Goal: Task Accomplishment & Management: Complete application form

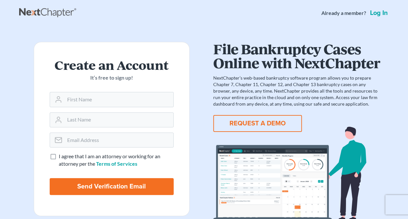
click at [117, 96] on input "text" at bounding box center [119, 99] width 109 height 14
type input "j"
type input "Juneitha"
type input "Shambee"
type input "[EMAIL_ADDRESS][DOMAIN_NAME]"
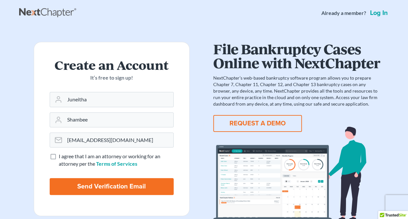
click at [59, 157] on label "I agree that I am an attorney or working for an attorney per the Terms of Servi…" at bounding box center [116, 160] width 115 height 15
click at [61, 157] on input "I agree that I am an attorney or working for an attorney per the Terms of Servi…" at bounding box center [63, 155] width 4 height 4
checkbox input "true"
click at [105, 186] on input "Send Verification Email" at bounding box center [112, 186] width 124 height 17
type input "Thinking..."
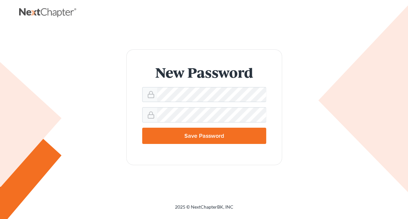
click at [359, 135] on div "New Password Save Password" at bounding box center [204, 106] width 357 height 115
click at [192, 132] on input "Save Password" at bounding box center [204, 136] width 124 height 16
type input "Thinking..."
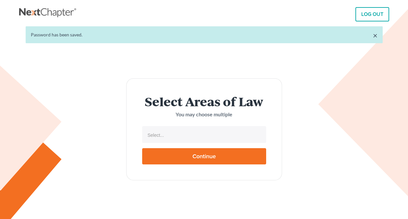
select select
click at [192, 132] on input "text" at bounding box center [203, 135] width 115 height 10
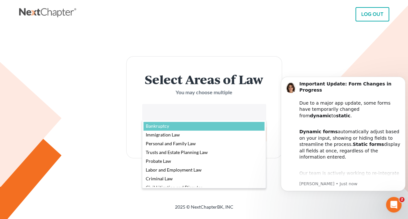
select select "4556"
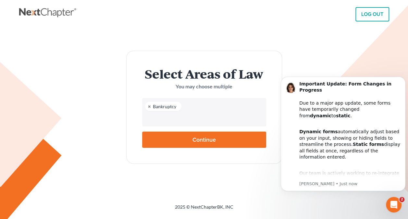
click at [191, 137] on input "Continue" at bounding box center [204, 139] width 124 height 16
type input "Thinking..."
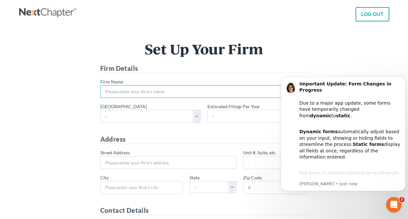
click at [157, 92] on input "* Firm Name" at bounding box center [204, 91] width 208 height 13
type input "Shambee Law Office, Ltd"
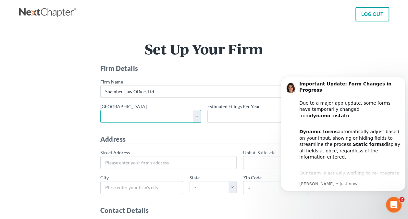
click at [179, 120] on select "- Alabama - Middle Alabama - Northern Alabama - Southern Alaska Arizona Arkansa…" at bounding box center [150, 116] width 101 height 13
select select "28"
click at [100, 110] on select "- Alabama - Middle Alabama - Northern Alabama - Southern Alaska Arizona Arkansa…" at bounding box center [150, 116] width 101 height 13
click at [165, 114] on select "- Alabama - Middle Alabama - Northern Alabama - Southern Alaska Arizona Arkansa…" at bounding box center [150, 116] width 101 height 13
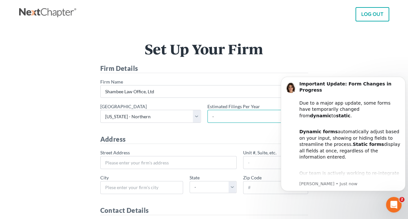
click at [223, 116] on select "- 1-10 11-50 50+" at bounding box center [257, 116] width 101 height 13
select select "1"
click at [207, 110] on select "- 1-10 11-50 50+" at bounding box center [257, 116] width 101 height 13
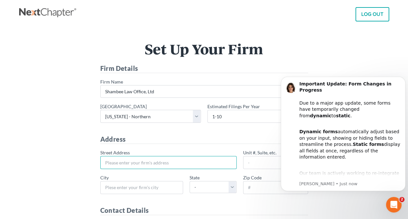
click at [154, 162] on input "* Street Address" at bounding box center [168, 162] width 136 height 13
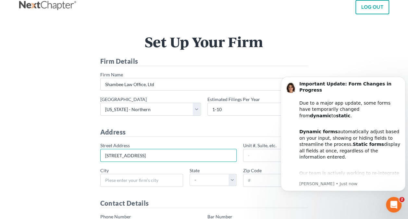
type input "701 Main St."
type input "Ste. 201A"
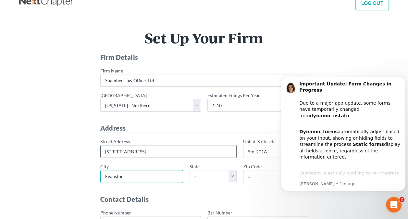
type input "Evanston"
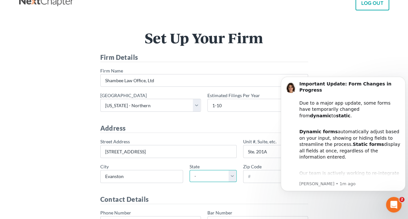
click at [201, 176] on select "- AL AK AR AZ CA CO CT DE DC FL GA GU HI ID IL IN IA KS KY LA ME MD MA MI MN MS…" at bounding box center [213, 176] width 47 height 12
select select "IL"
click at [190, 170] on select "- AL AK AR AZ CA CO CT DE DC FL GA GU HI ID IL IN IA KS KY LA ME MD MA MI MN MS…" at bounding box center [213, 176] width 47 height 12
click at [264, 178] on input "* Zip Code" at bounding box center [275, 176] width 65 height 13
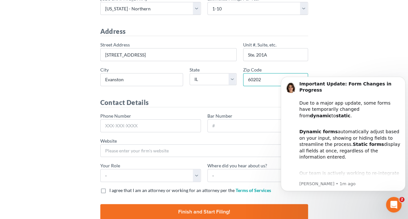
scroll to position [108, 0]
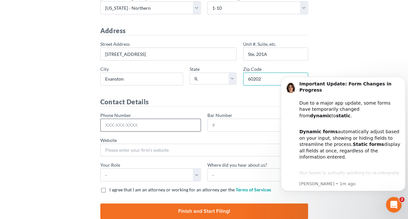
type input "60202"
click at [158, 124] on input "Phone Number" at bounding box center [150, 124] width 101 height 13
type input "[PHONE_NUMBER]"
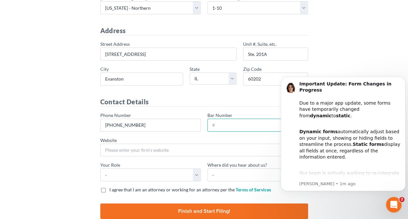
click at [234, 121] on input "Bar Number" at bounding box center [257, 124] width 101 height 13
type input "6308145"
click at [403, 80] on icon "Dismiss notification" at bounding box center [404, 79] width 4 height 4
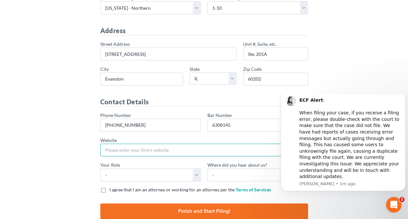
click at [145, 149] on input "Website" at bounding box center [204, 149] width 208 height 13
type input "shambeelaw.com"
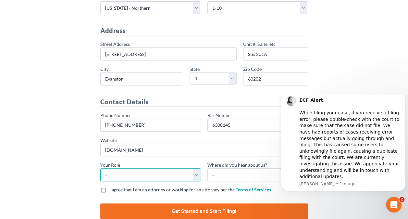
click at [151, 170] on select "- Attorney Paralegal Assistant" at bounding box center [150, 174] width 101 height 13
select select "attorney"
click at [100, 168] on select "- Attorney Paralegal Assistant" at bounding box center [150, 174] width 101 height 13
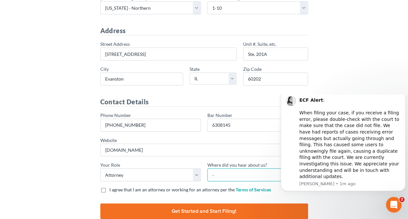
click at [240, 169] on select "- Bar association Capterra Clio Email Facebook Google Word of mouth Other" at bounding box center [257, 174] width 101 height 13
select select "Google"
click at [207, 168] on select "- Bar association Capterra Clio Email Facebook Google Word of mouth Other" at bounding box center [257, 174] width 101 height 13
click at [109, 188] on label "I agree that I am an attorney or working for an attorney per the Terms of Servi…" at bounding box center [190, 189] width 162 height 6
click at [112, 188] on input "I agree that I am an attorney or working for an attorney per the Terms of Servi…" at bounding box center [114, 188] width 4 height 4
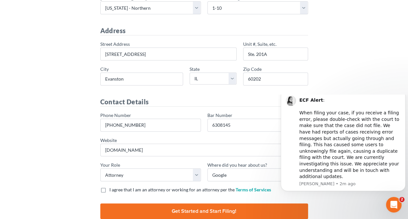
checkbox input "true"
click at [156, 210] on input "Finish and Start Filing!" at bounding box center [204, 211] width 208 height 16
type input "Thinking..."
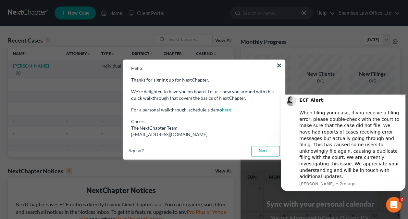
click at [404, 93] on icon "Dismiss notification" at bounding box center [404, 92] width 4 height 4
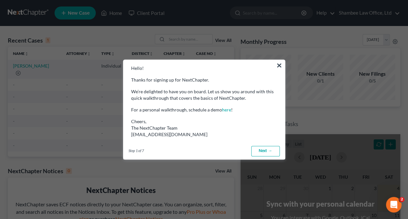
click at [263, 152] on link "Next →" at bounding box center [265, 151] width 29 height 10
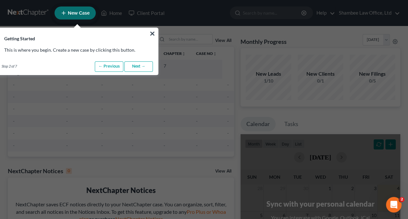
click at [141, 66] on link "Next →" at bounding box center [138, 66] width 29 height 10
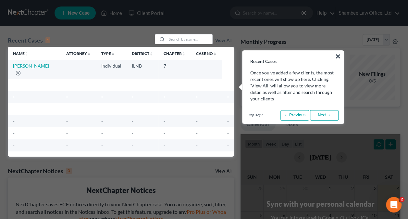
click at [332, 115] on link "Next →" at bounding box center [324, 115] width 29 height 10
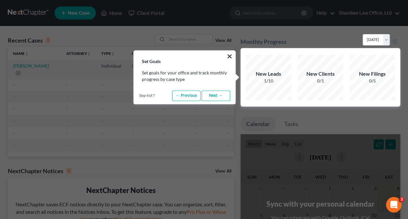
click at [217, 97] on link "Next →" at bounding box center [216, 96] width 29 height 10
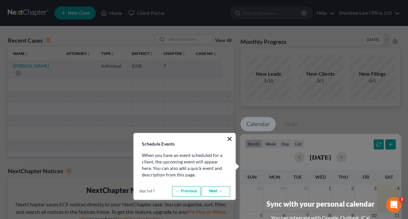
click at [214, 190] on link "Next →" at bounding box center [216, 191] width 29 height 10
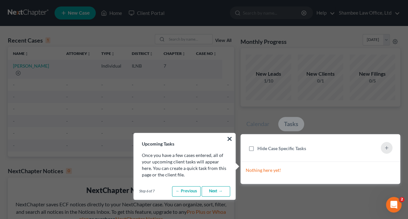
click at [214, 190] on link "Next →" at bounding box center [216, 191] width 29 height 10
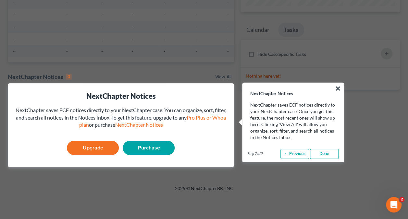
scroll to position [94, 0]
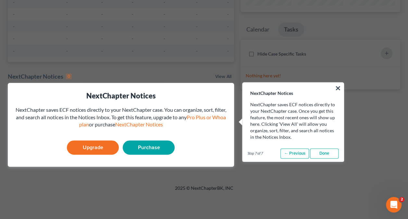
click at [325, 153] on link "Done" at bounding box center [324, 153] width 29 height 10
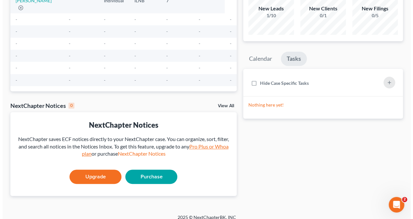
scroll to position [0, 0]
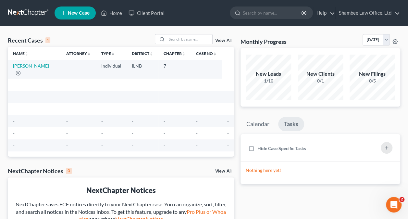
click at [76, 14] on span "New Case" at bounding box center [79, 13] width 22 height 5
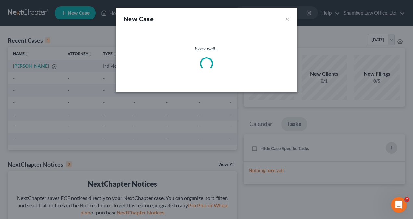
select select "25"
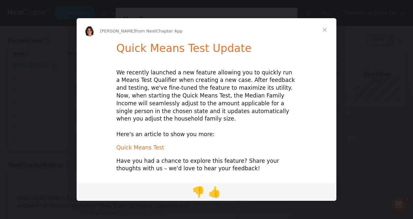
click at [147, 144] on link "Quick Means Test" at bounding box center [140, 147] width 48 height 6
click at [323, 32] on span "Close" at bounding box center [324, 29] width 23 height 23
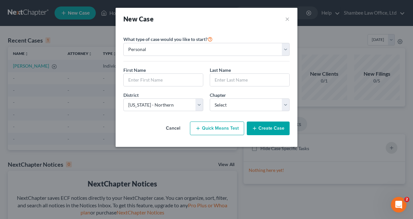
click at [214, 125] on button "Quick Means Test" at bounding box center [217, 128] width 54 height 14
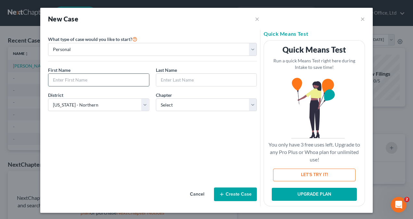
click at [76, 81] on input "text" at bounding box center [98, 80] width 101 height 12
type input "[PERSON_NAME]"
type input "Brown"
click at [170, 107] on select "Select 7 11 12 13" at bounding box center [206, 104] width 101 height 13
select select "0"
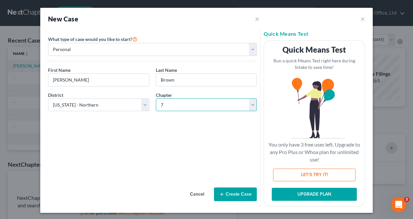
click at [156, 98] on select "Select 7 11 12 13" at bounding box center [206, 104] width 101 height 13
click at [233, 192] on button "Create Case" at bounding box center [235, 194] width 43 height 14
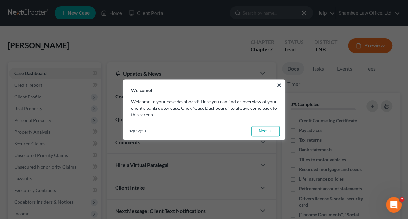
click at [265, 129] on link "Next →" at bounding box center [265, 131] width 29 height 10
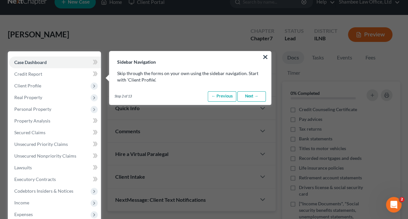
scroll to position [30, 0]
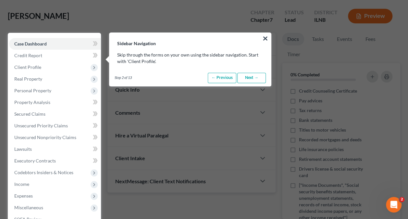
click at [257, 78] on link "Next →" at bounding box center [251, 78] width 29 height 10
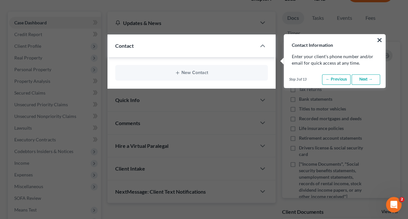
scroll to position [52, 0]
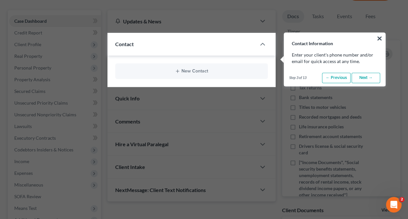
click at [365, 79] on link "Next →" at bounding box center [365, 78] width 29 height 10
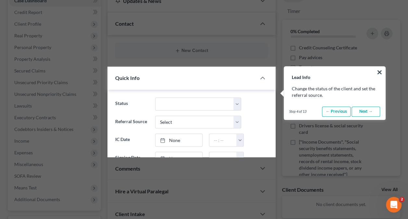
scroll to position [106, 0]
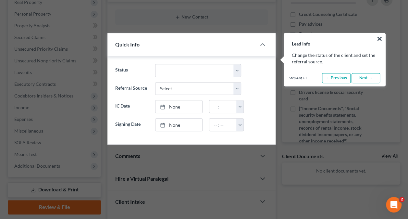
click at [365, 79] on link "Next →" at bounding box center [365, 78] width 29 height 10
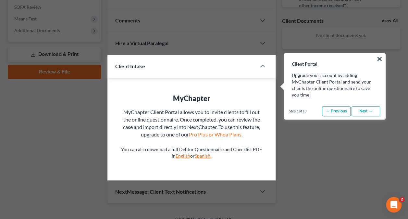
scroll to position [262, 0]
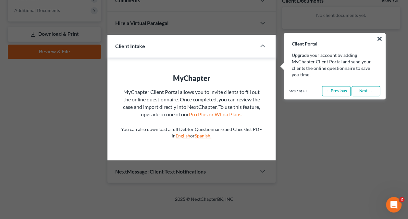
click at [367, 92] on link "Next →" at bounding box center [365, 91] width 29 height 10
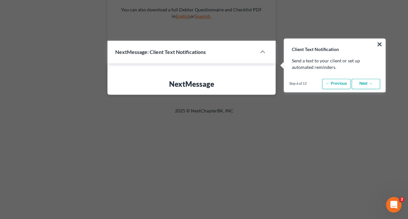
scroll to position [387, 0]
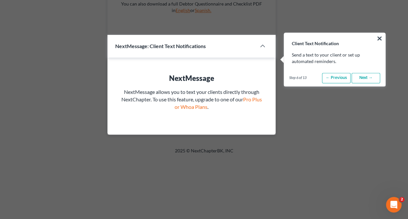
click at [366, 79] on link "Next →" at bounding box center [365, 78] width 29 height 10
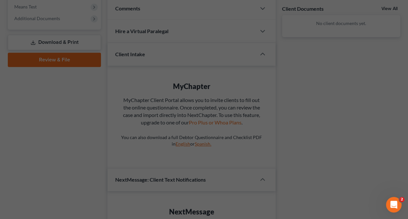
scroll to position [46, 0]
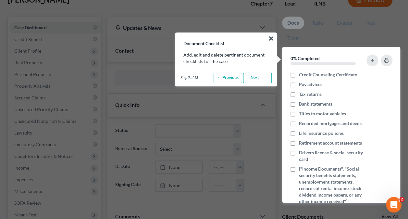
click at [261, 77] on link "Next →" at bounding box center [257, 78] width 29 height 10
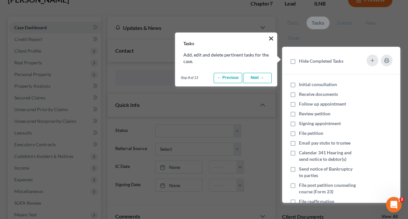
click at [261, 77] on link "Next →" at bounding box center [257, 78] width 29 height 10
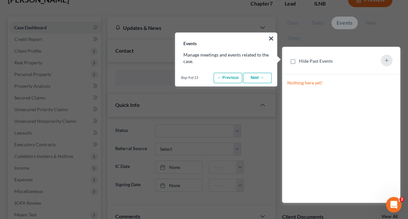
click at [261, 77] on link "Next →" at bounding box center [257, 78] width 29 height 10
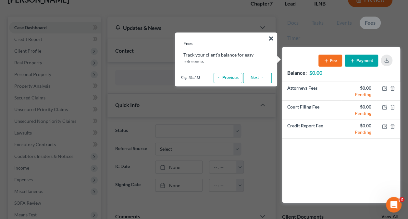
click at [261, 77] on link "Next →" at bounding box center [257, 78] width 29 height 10
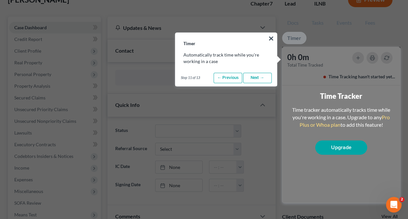
click at [261, 77] on link "Next →" at bounding box center [257, 78] width 29 height 10
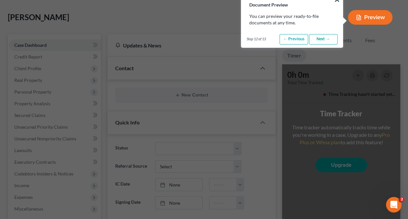
scroll to position [0, 0]
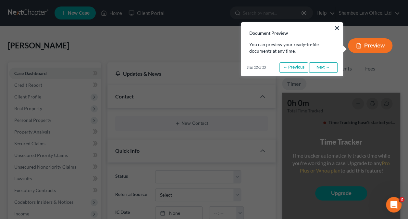
click at [324, 67] on link "Next →" at bounding box center [323, 67] width 29 height 10
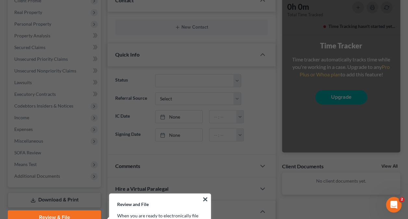
scroll to position [256, 0]
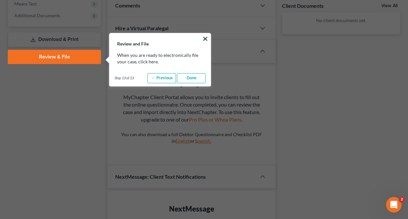
click at [195, 80] on link "Done" at bounding box center [191, 78] width 29 height 10
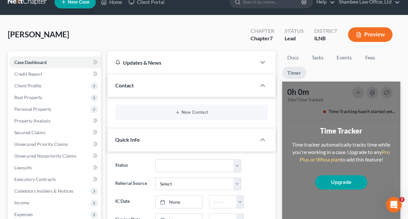
scroll to position [0, 0]
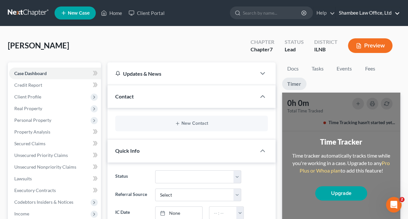
click at [379, 14] on link "Shambee Law Office, Ltd" at bounding box center [368, 13] width 64 height 12
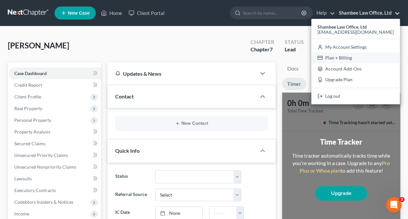
click at [373, 56] on link "Plan + Billing" at bounding box center [355, 57] width 89 height 11
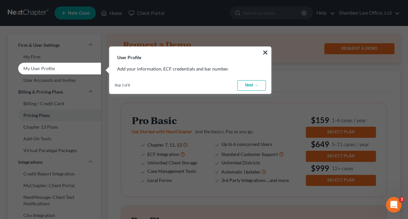
click at [249, 86] on link "Next →" at bounding box center [251, 85] width 29 height 10
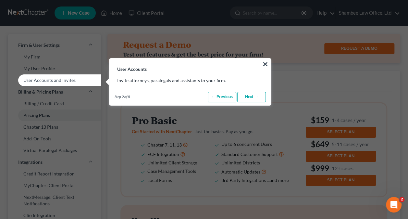
click at [253, 95] on link "Next →" at bounding box center [251, 97] width 29 height 10
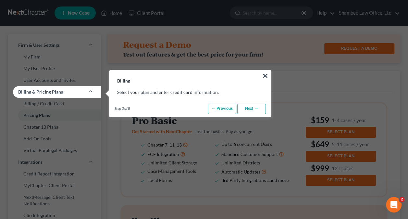
click at [253, 110] on link "Next →" at bounding box center [251, 109] width 29 height 10
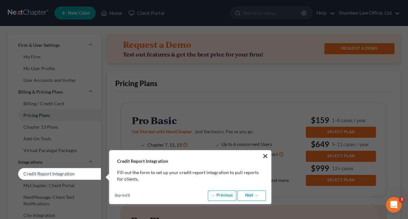
click at [253, 196] on link "Next →" at bounding box center [251, 195] width 29 height 10
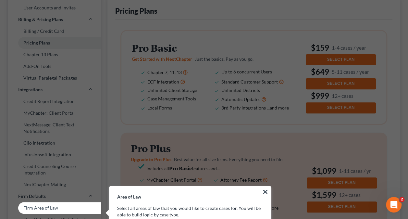
scroll to position [73, 0]
click at [267, 190] on button "×" at bounding box center [265, 191] width 6 height 10
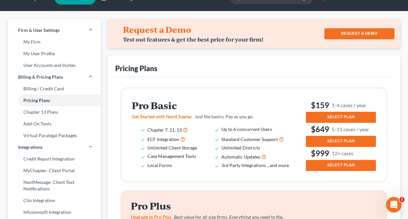
scroll to position [0, 0]
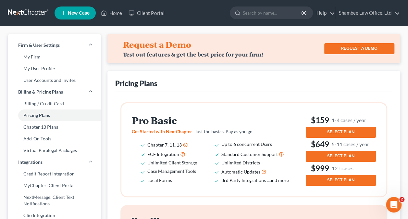
click at [70, 12] on span "New Case" at bounding box center [79, 13] width 22 height 5
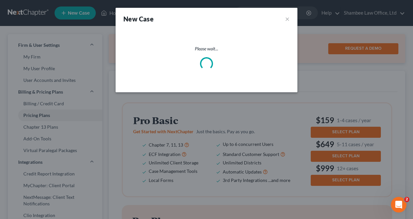
select select "25"
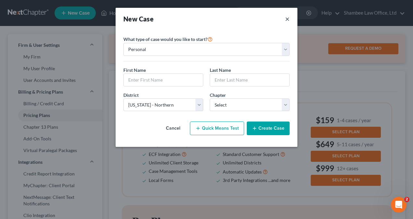
click at [288, 19] on button "×" at bounding box center [287, 18] width 5 height 9
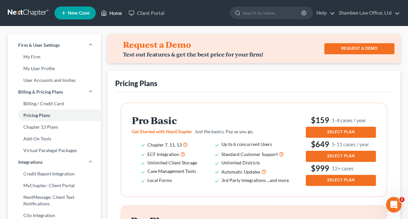
click at [115, 14] on link "Home" at bounding box center [112, 13] width 28 height 12
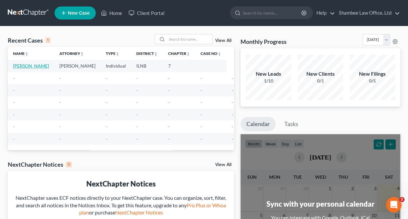
click at [34, 67] on link "[PERSON_NAME]" at bounding box center [31, 66] width 36 height 6
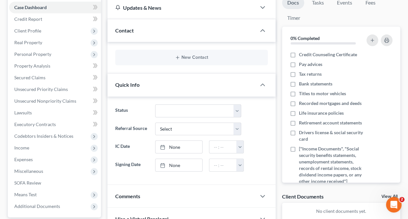
scroll to position [67, 0]
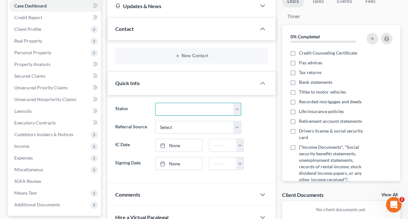
click at [239, 107] on select "Discharged Discharged & Reported Discharge Litigation Dismissal Notice Dismisse…" at bounding box center [198, 109] width 86 height 13
select select "9"
click at [155, 103] on select "Discharged Discharged & Reported Discharge Litigation Dismissal Notice Dismisse…" at bounding box center [198, 109] width 86 height 13
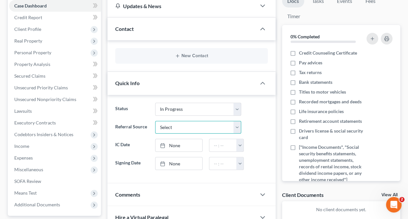
click at [239, 125] on select "Select Word Of Mouth Previous Clients Direct Mail Website Google Search Modern …" at bounding box center [198, 127] width 86 height 13
click at [299, 53] on label "Credit Counseling Certificate" at bounding box center [328, 53] width 58 height 6
click at [301, 53] on input "Credit Counseling Certificate" at bounding box center [303, 52] width 4 height 4
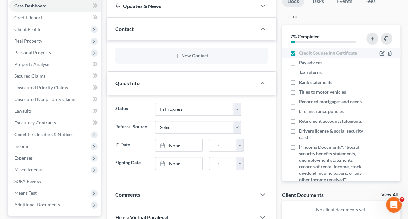
click at [299, 51] on label "Credit Counseling Certificate" at bounding box center [328, 53] width 58 height 6
click at [301, 51] on input "Credit Counseling Certificate" at bounding box center [303, 52] width 4 height 4
checkbox input "false"
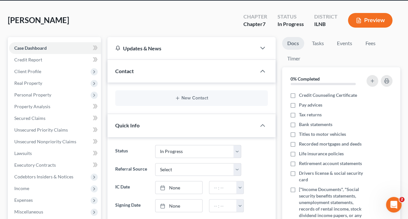
scroll to position [24, 0]
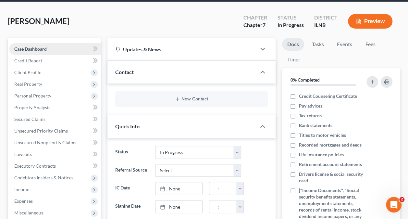
click at [65, 47] on link "Case Dashboard" at bounding box center [55, 49] width 92 height 12
click at [62, 59] on link "Credit Report" at bounding box center [55, 61] width 92 height 12
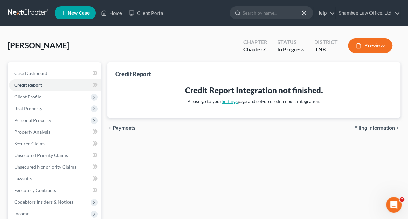
click at [230, 102] on link "Settings" at bounding box center [230, 101] width 16 height 6
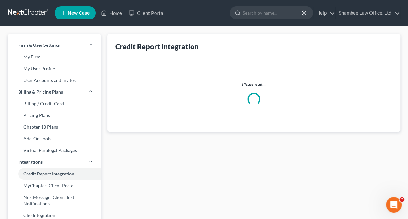
select select "14"
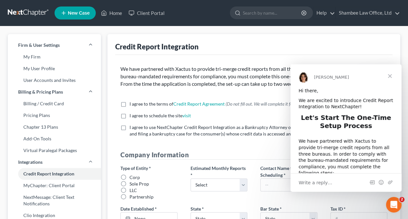
click at [129, 103] on label "I agree to the terms of Credit Report Agreement * (Do not fill out. We will com…" at bounding box center [216, 104] width 175 height 6
click at [132, 103] on input "I agree to the terms of Credit Report Agreement * (Do not fill out. We will com…" at bounding box center [134, 103] width 4 height 4
checkbox input "true"
click at [129, 115] on label "I agree to schedule the site visit *" at bounding box center [159, 115] width 61 height 6
click at [132, 115] on input "I agree to schedule the site visit *" at bounding box center [134, 114] width 4 height 4
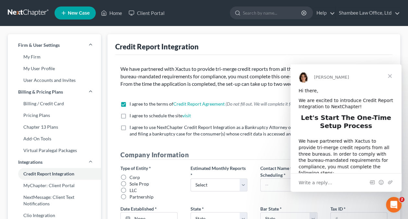
checkbox input "true"
click at [129, 130] on label "I agree to use NextChapter Credit Report Integration as a Bankruptcy Attorney o…" at bounding box center [258, 130] width 258 height 13
click at [132, 128] on input "I agree to use NextChapter Credit Report Integration as a Bankruptcy Attorney o…" at bounding box center [134, 126] width 4 height 4
checkbox input "true"
click at [390, 76] on span "Close" at bounding box center [389, 75] width 23 height 23
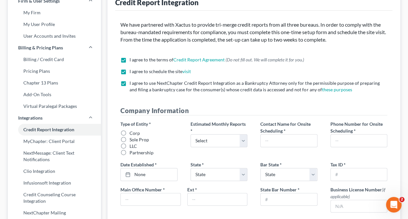
scroll to position [61, 0]
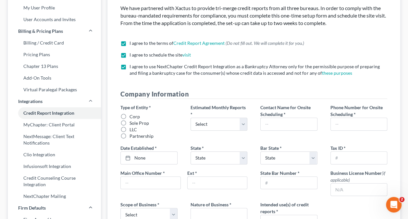
click at [129, 115] on label "Corp" at bounding box center [134, 116] width 10 height 6
click at [132, 115] on input "Corp" at bounding box center [134, 115] width 4 height 4
radio input "true"
click at [242, 122] on select "Select 1-4 5-10 11-20 [PHONE_NUMBER] [PHONE_NUMBER] More than 100" at bounding box center [218, 123] width 57 height 13
select select "0"
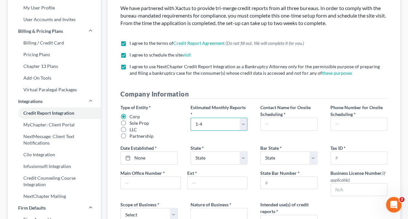
click at [190, 117] on select "Select 1-4 5-10 11-20 [PHONE_NUMBER] [PHONE_NUMBER] More than 100" at bounding box center [218, 123] width 57 height 13
click at [162, 161] on link "[DATE]" at bounding box center [149, 158] width 56 height 12
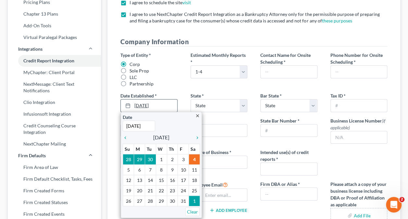
scroll to position [115, 0]
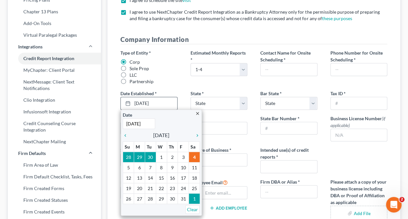
click at [148, 124] on input "[DATE]" at bounding box center [139, 123] width 32 height 11
click at [132, 123] on input "[DATE]" at bounding box center [139, 123] width 32 height 11
click at [133, 123] on input "[DATE]" at bounding box center [139, 123] width 32 height 11
type input "[DATE]"
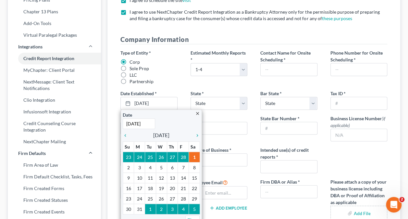
click at [220, 139] on div "Main Office Number * Ext *" at bounding box center [184, 128] width 140 height 27
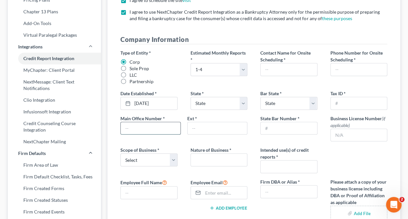
click at [159, 128] on input "text" at bounding box center [150, 128] width 59 height 12
type input "[PHONE_NUMBER]"
click at [169, 157] on select "Select Local Regional National" at bounding box center [148, 159] width 57 height 13
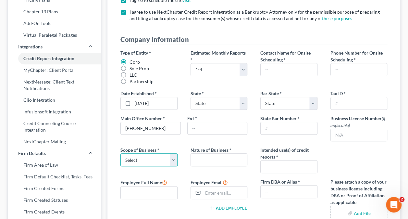
select select "0"
click at [120, 153] on select "Select Local Regional National" at bounding box center [148, 159] width 57 height 13
click at [146, 194] on input "text" at bounding box center [149, 192] width 56 height 12
click at [146, 194] on input "Juneitha" at bounding box center [149, 192] width 56 height 12
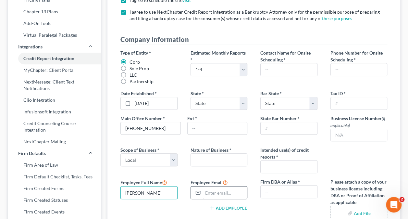
type input "[PERSON_NAME]"
click at [216, 191] on input "email" at bounding box center [225, 192] width 44 height 12
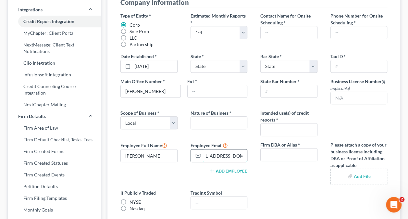
scroll to position [0, 16]
type input "[EMAIL_ADDRESS][DOMAIN_NAME]"
click at [227, 119] on input "text" at bounding box center [219, 122] width 56 height 12
type input "Law Firm"
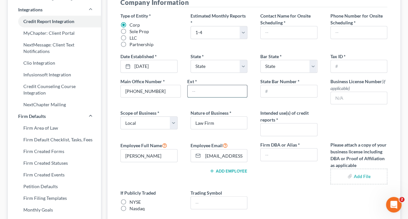
click at [227, 90] on input "text" at bounding box center [217, 91] width 59 height 12
type input "0"
click at [245, 71] on select "State [US_STATE] AK AR AZ CA CO CT DE DC [GEOGRAPHIC_DATA] [GEOGRAPHIC_DATA] GU…" at bounding box center [218, 66] width 57 height 13
select select "14"
click at [190, 60] on select "State [US_STATE] AK AR AZ CA CO CT DE DC [GEOGRAPHIC_DATA] [GEOGRAPHIC_DATA] GU…" at bounding box center [218, 66] width 57 height 13
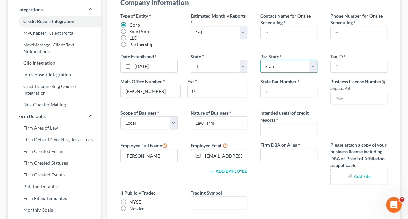
click at [298, 70] on select "State [US_STATE] AK AR AZ CA CO CT DE DC [GEOGRAPHIC_DATA] [GEOGRAPHIC_DATA] GU…" at bounding box center [288, 66] width 57 height 13
select select "14"
click at [260, 60] on select "State [US_STATE] AK AR AZ CA CO CT DE DC [GEOGRAPHIC_DATA] [GEOGRAPHIC_DATA] GU…" at bounding box center [288, 66] width 57 height 13
click at [367, 66] on input "text" at bounding box center [359, 66] width 56 height 12
click at [279, 35] on input "text" at bounding box center [289, 32] width 56 height 12
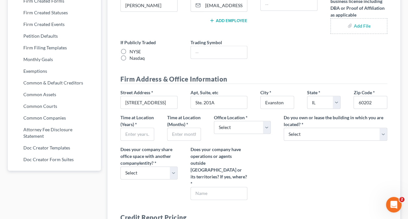
scroll to position [303, 0]
